Goal: Find specific page/section: Find specific page/section

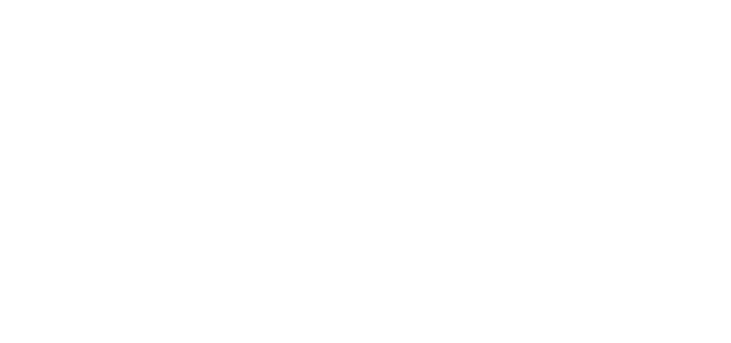
select select "*"
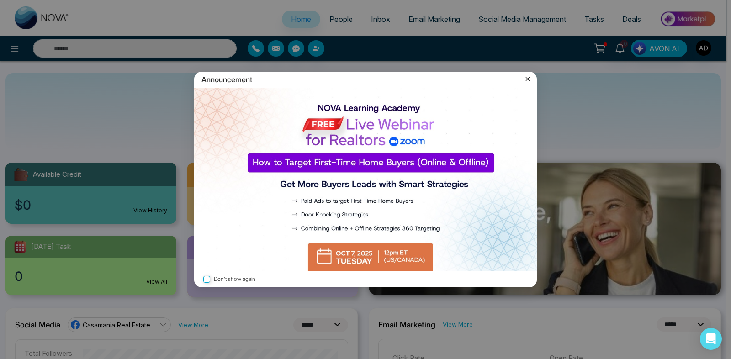
click at [531, 79] on icon at bounding box center [527, 78] width 9 height 9
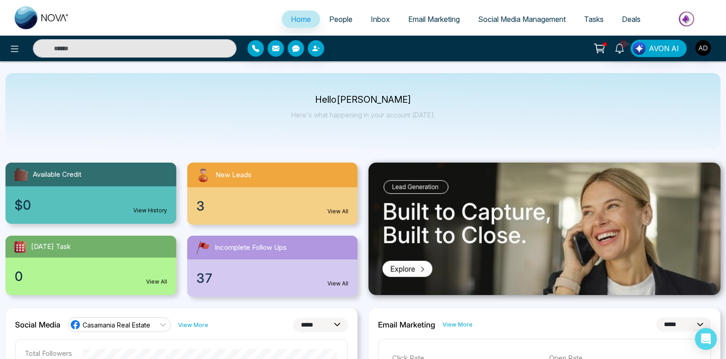
click at [191, 49] on input "text" at bounding box center [135, 48] width 204 height 18
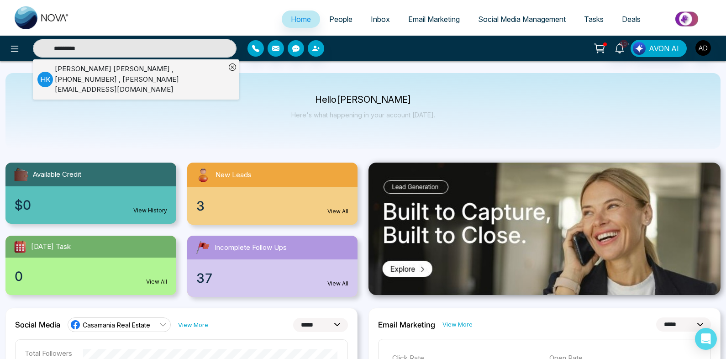
type input "*********"
click at [155, 74] on div "[PERSON_NAME] , [PHONE_NUMBER] , [PERSON_NAME][EMAIL_ADDRESS][DOMAIN_NAME]" at bounding box center [140, 79] width 171 height 31
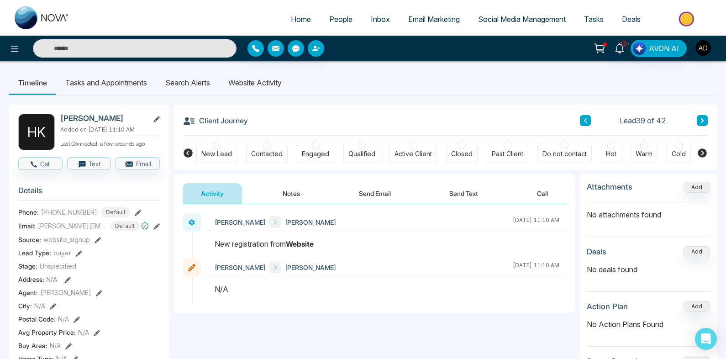
click at [264, 78] on li "Website Activity" at bounding box center [255, 82] width 72 height 25
